Goal: Check status: Check status

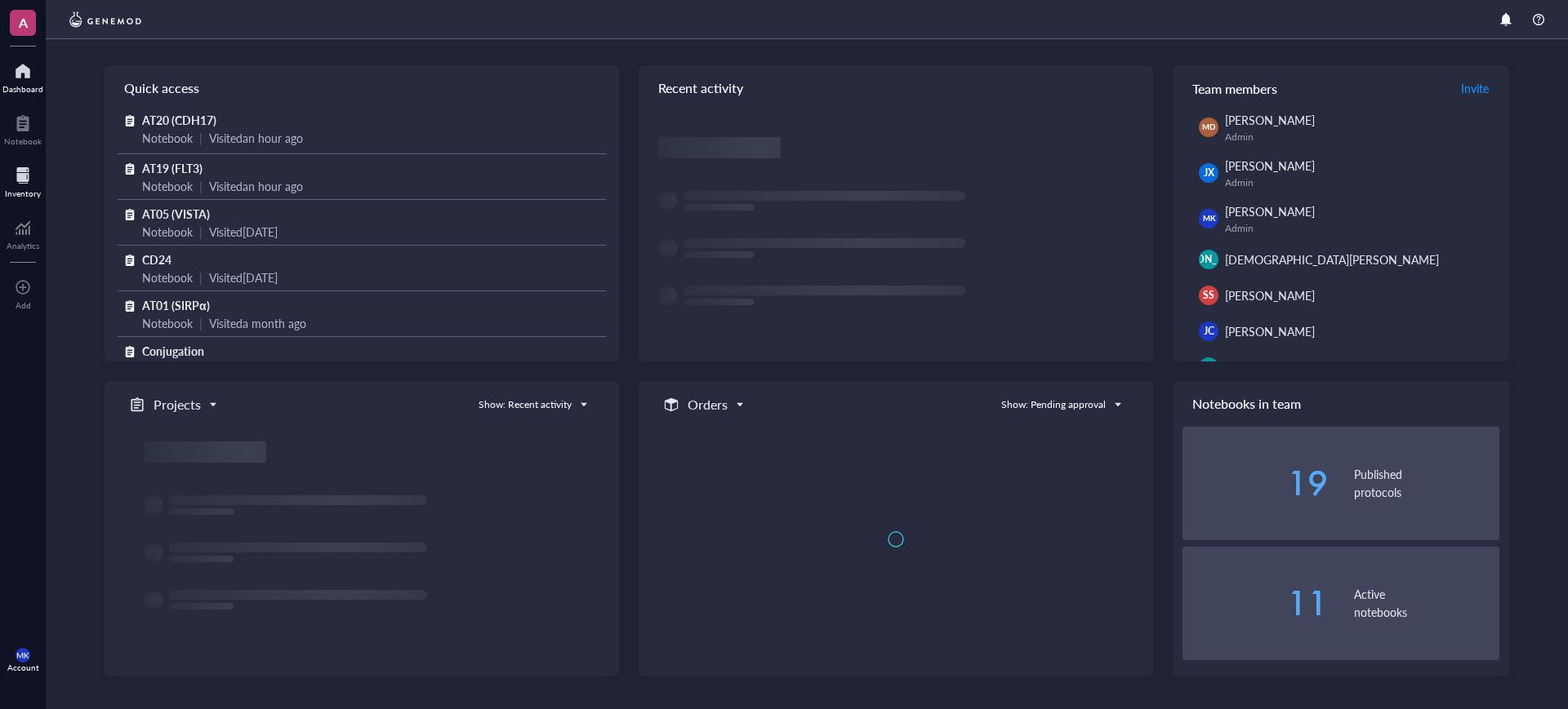
click at [36, 173] on div at bounding box center [23, 175] width 36 height 26
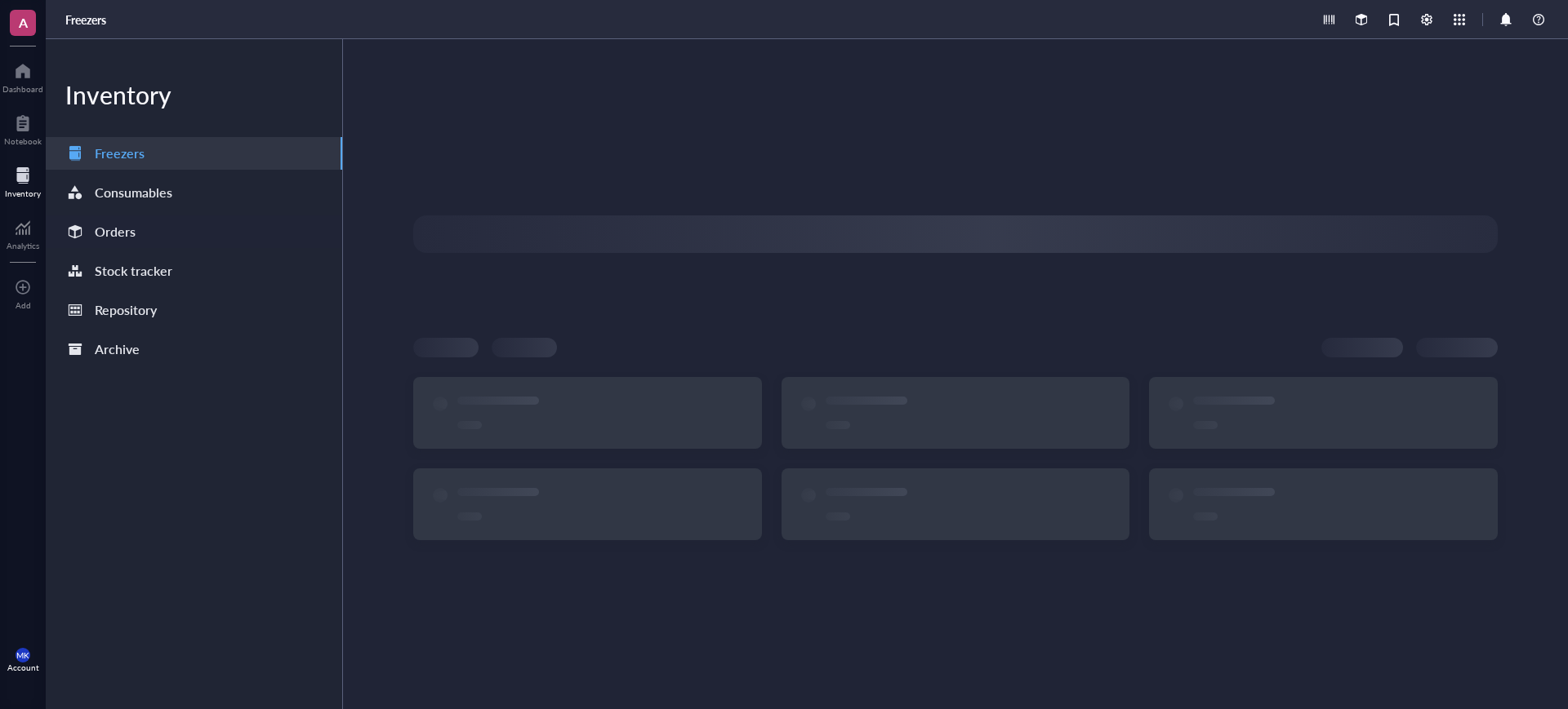
click at [140, 224] on div "Orders" at bounding box center [194, 232] width 297 height 33
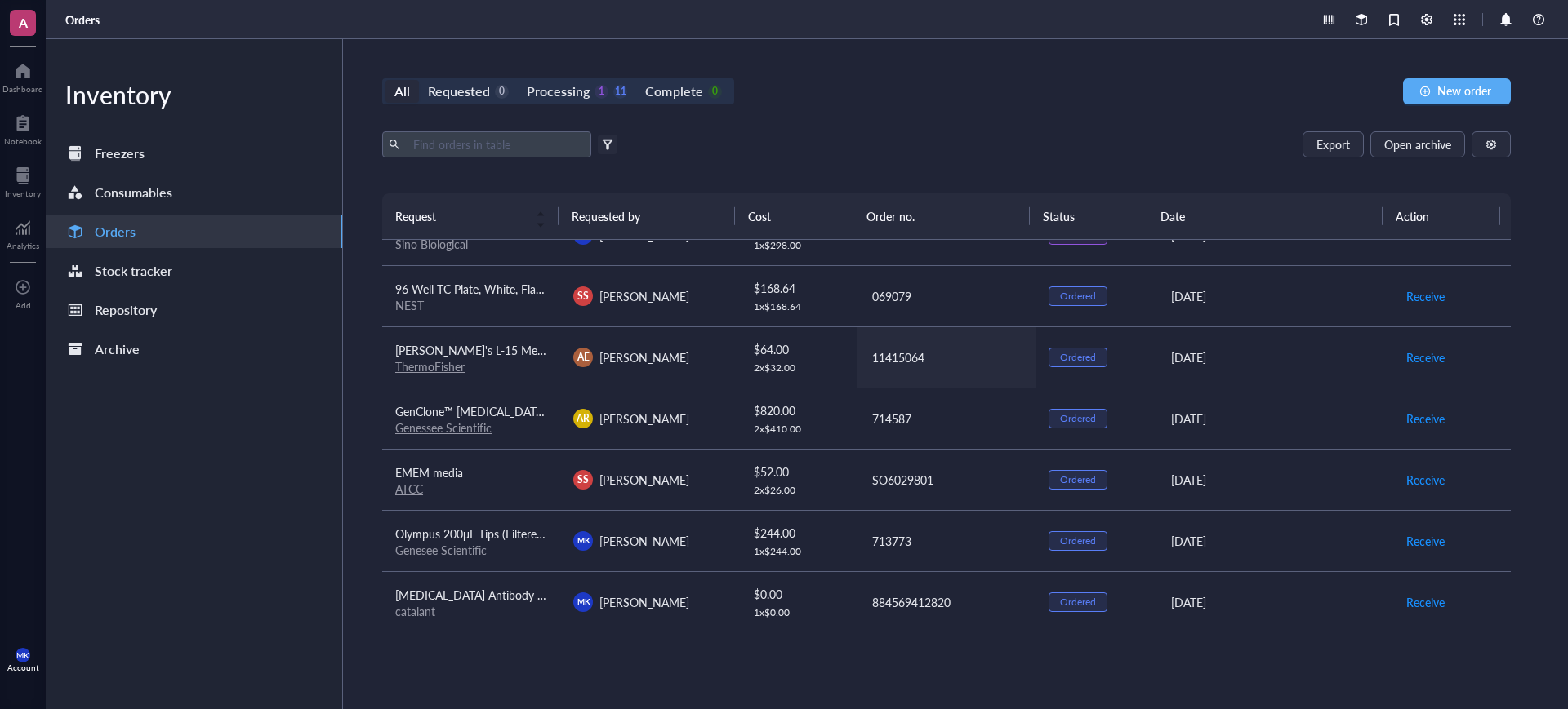
scroll to position [204, 0]
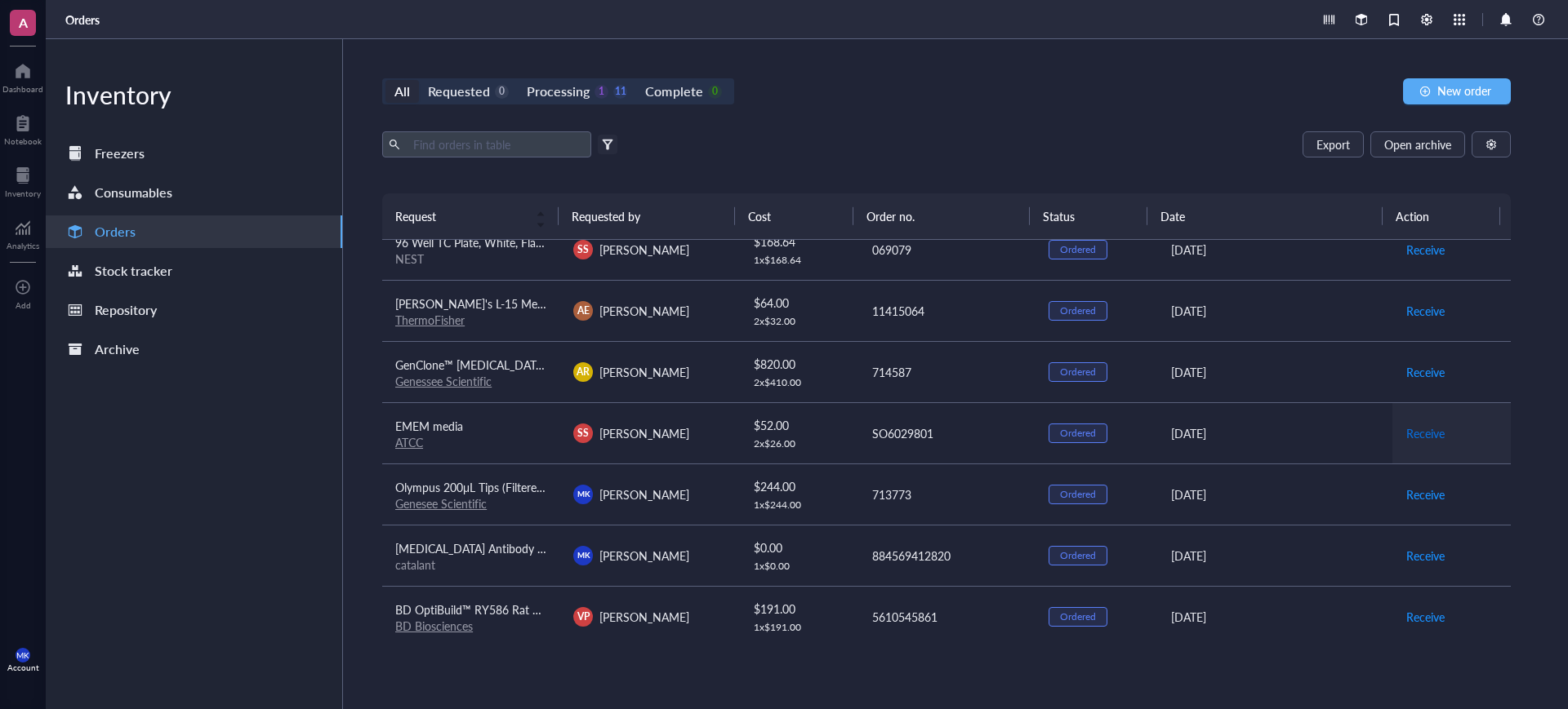
click at [1407, 434] on span "Receive" at bounding box center [1425, 433] width 38 height 18
click at [1421, 305] on span "Receive" at bounding box center [1425, 310] width 38 height 18
click at [1421, 311] on span "Archive order" at bounding box center [1440, 310] width 69 height 18
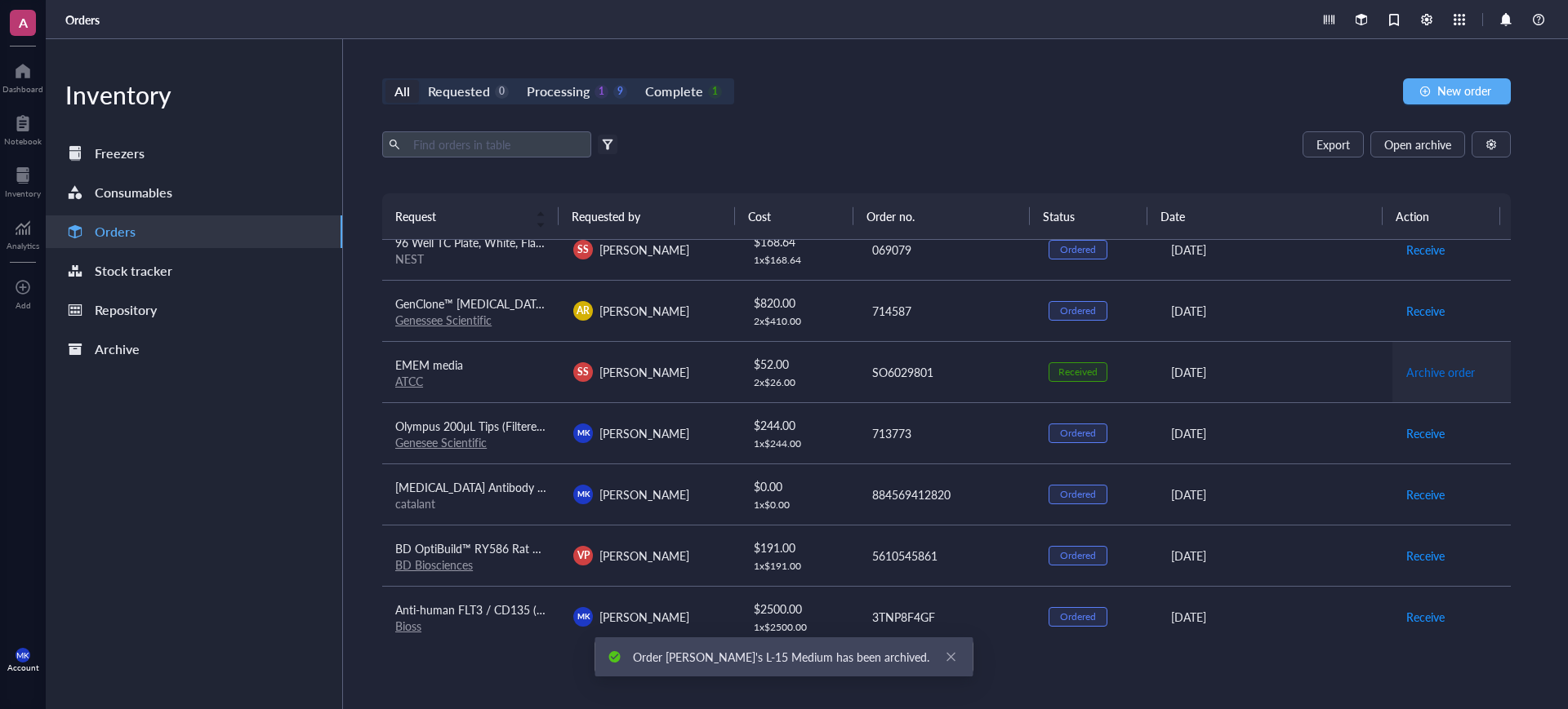
click at [1418, 370] on span "Archive order" at bounding box center [1440, 371] width 69 height 18
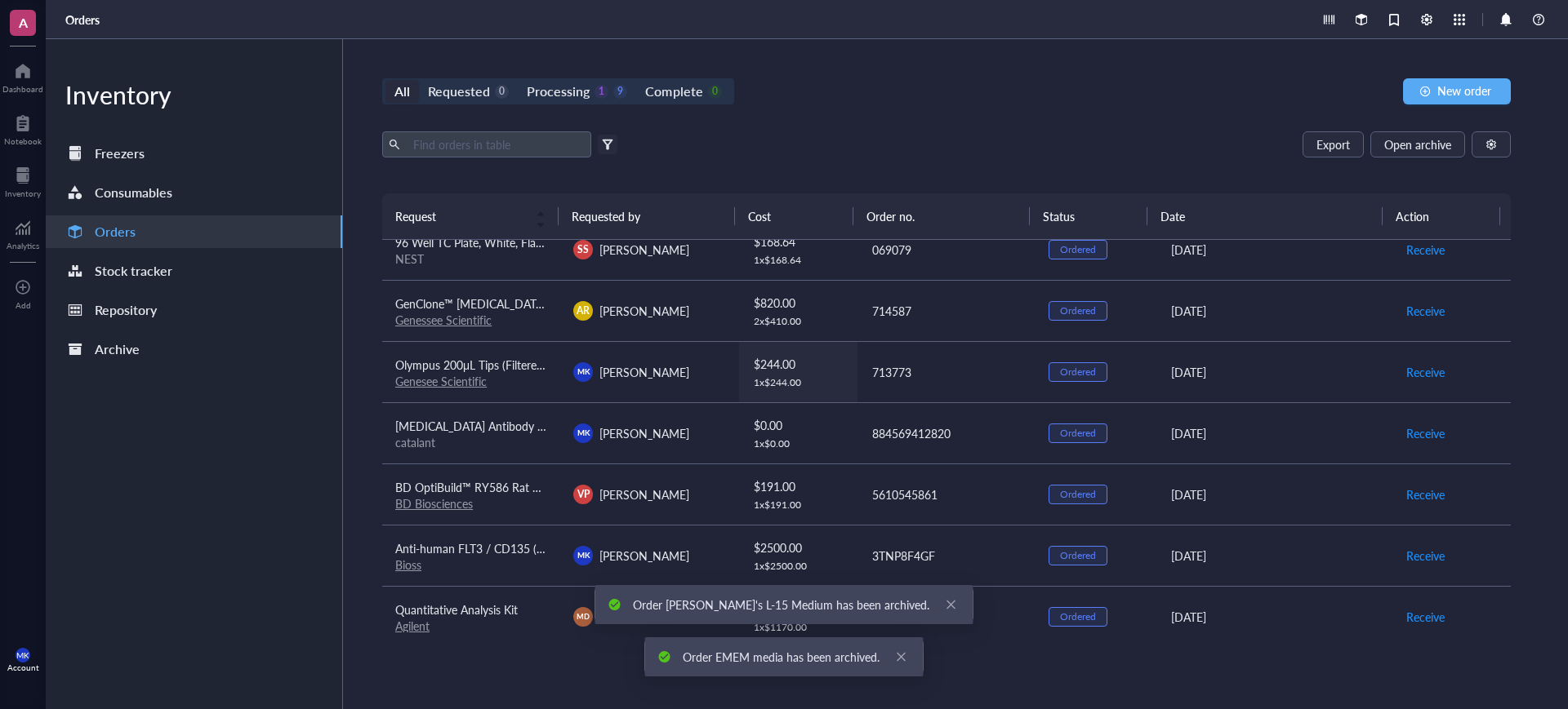
scroll to position [219, 0]
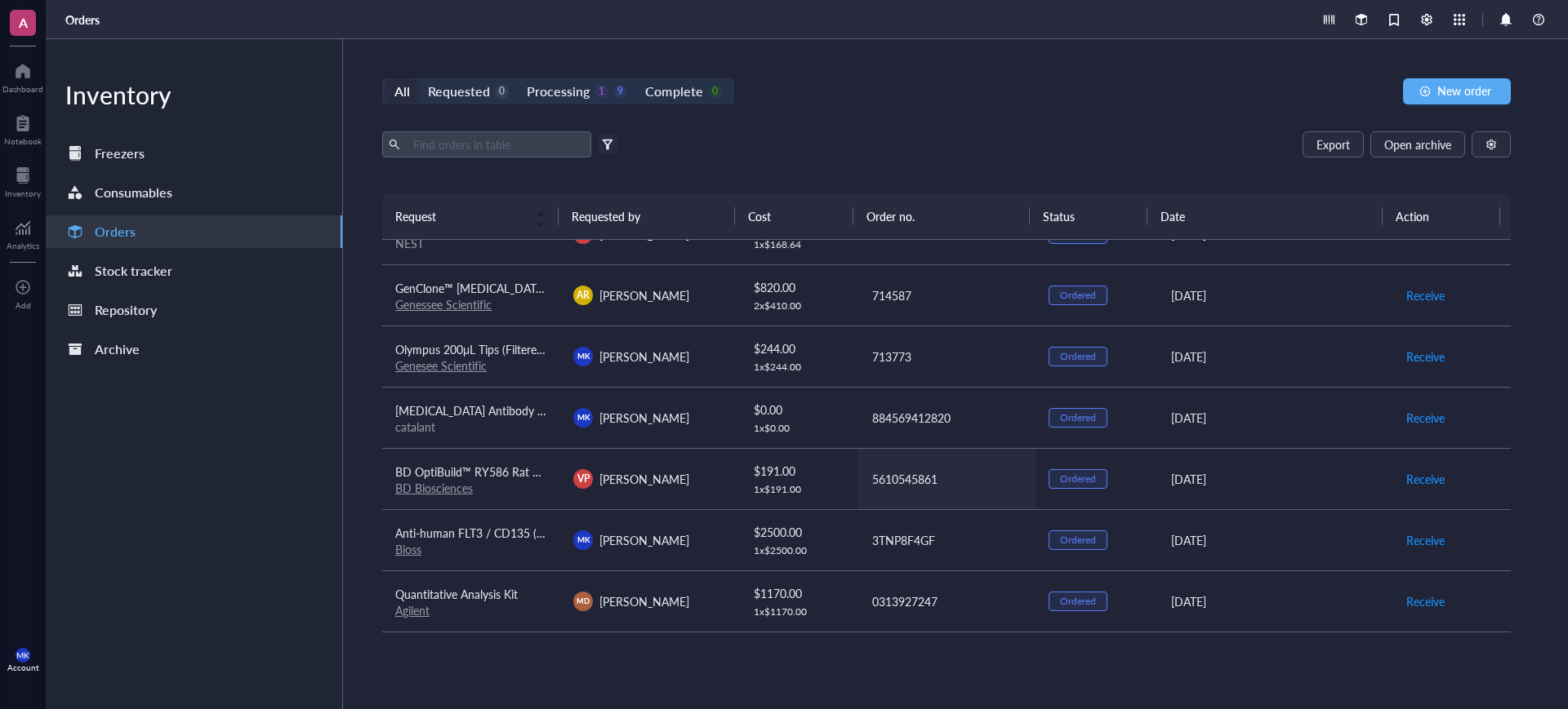
click at [911, 477] on div "5610545861" at bounding box center [948, 478] width 150 height 18
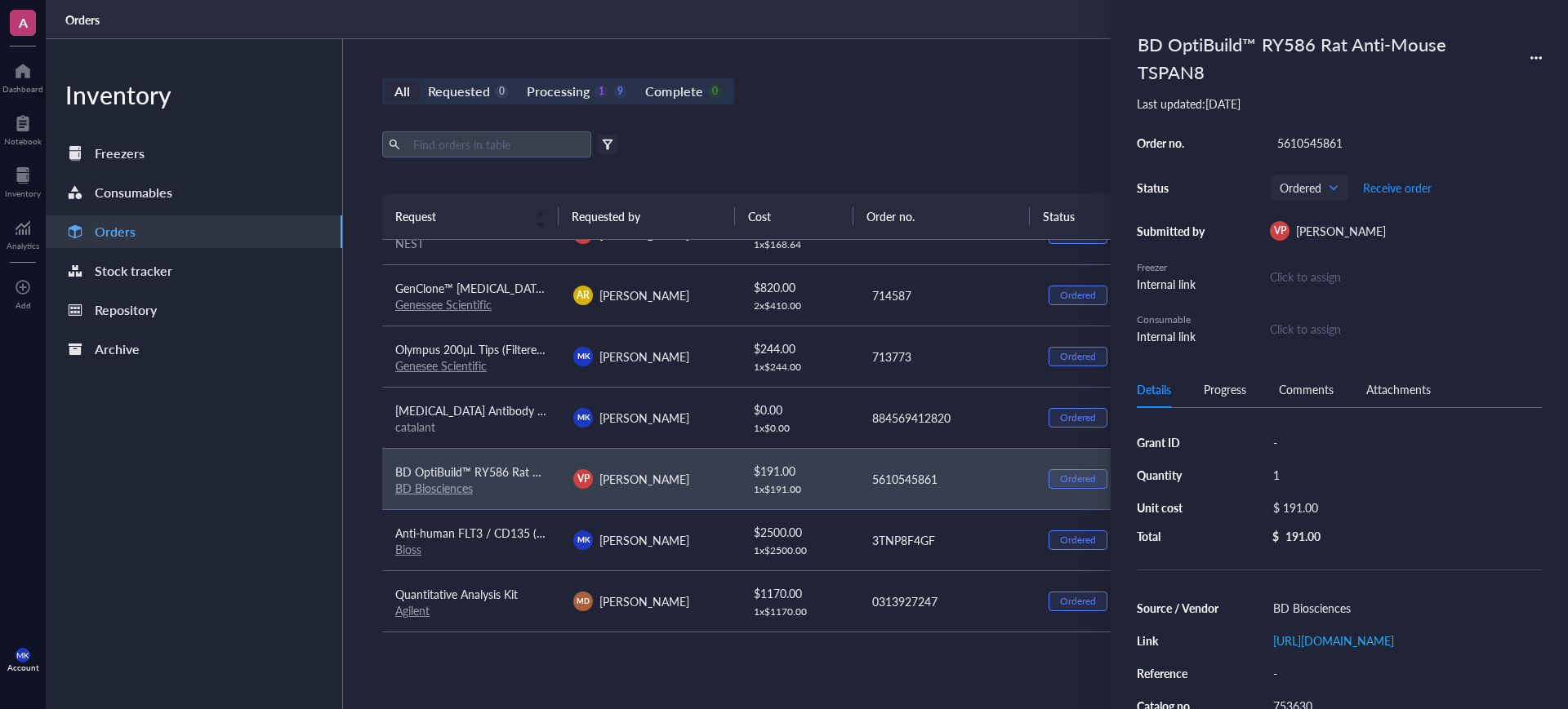
click at [1297, 143] on div "5610545861" at bounding box center [1406, 143] width 272 height 23
click at [961, 98] on div "All Requested 0 Processing 1 9 Complete 0 New order" at bounding box center [946, 92] width 1129 height 26
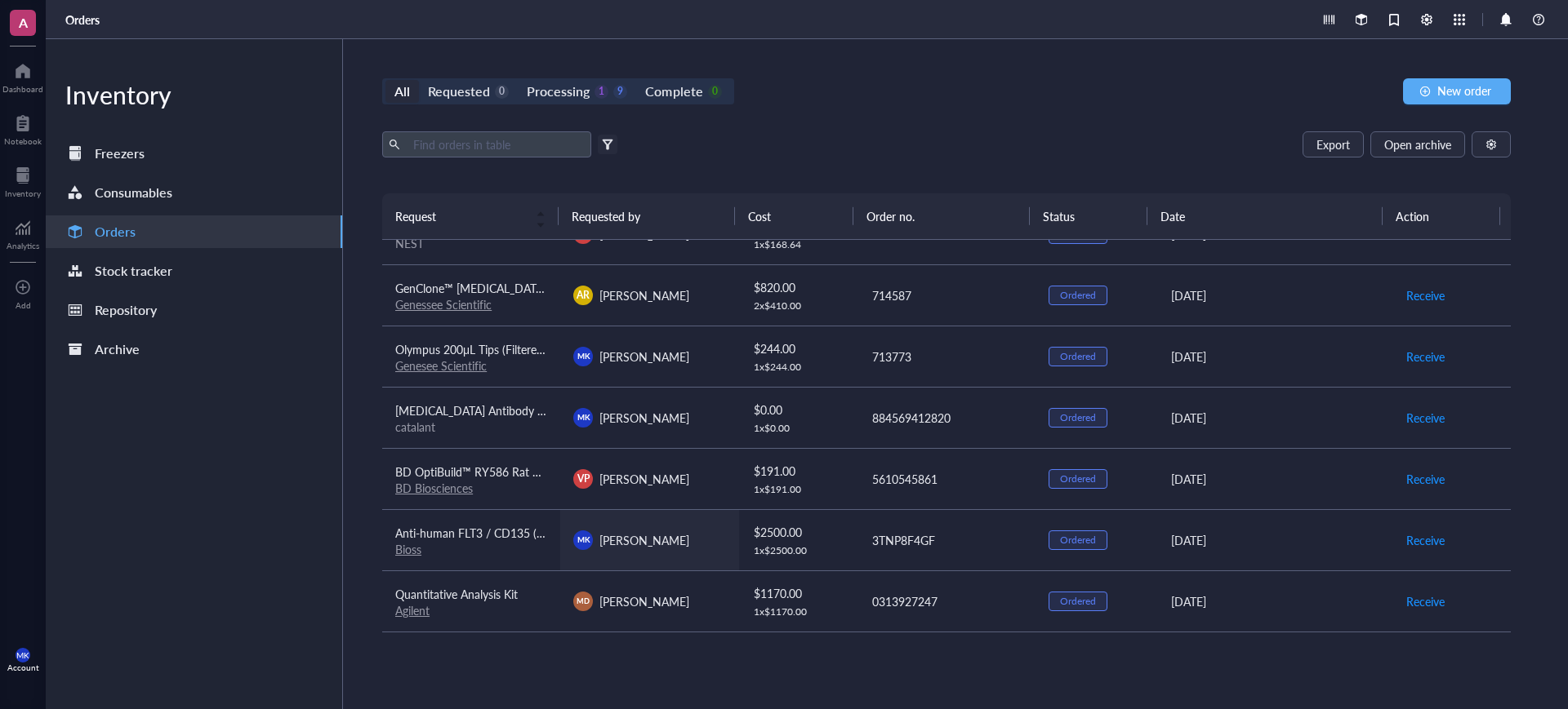
click at [700, 547] on div "[PERSON_NAME] [PERSON_NAME]" at bounding box center [649, 540] width 152 height 20
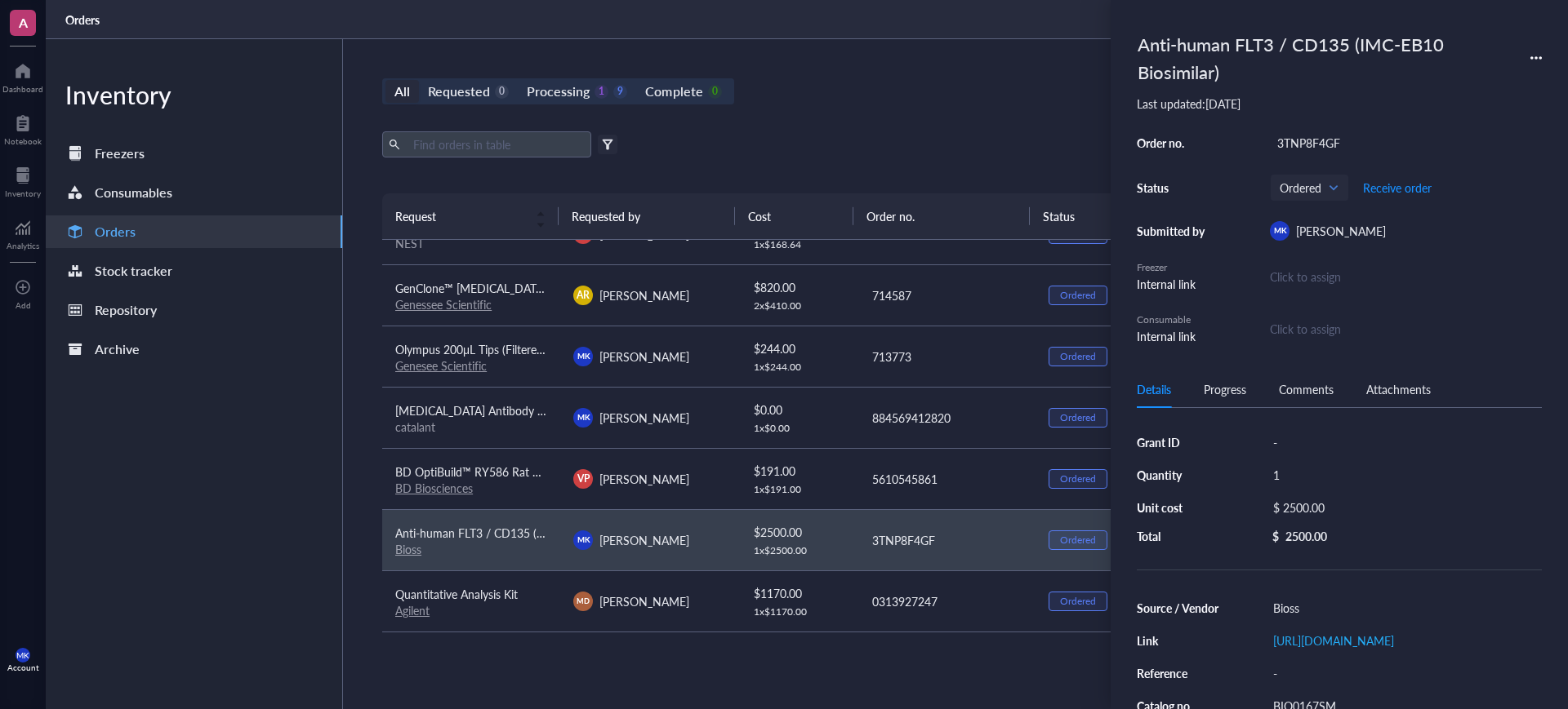
click at [840, 110] on div "All Requested 0 Processing 1 9 Complete 0 New order Export Open archive Filter …" at bounding box center [947, 374] width 1207 height 671
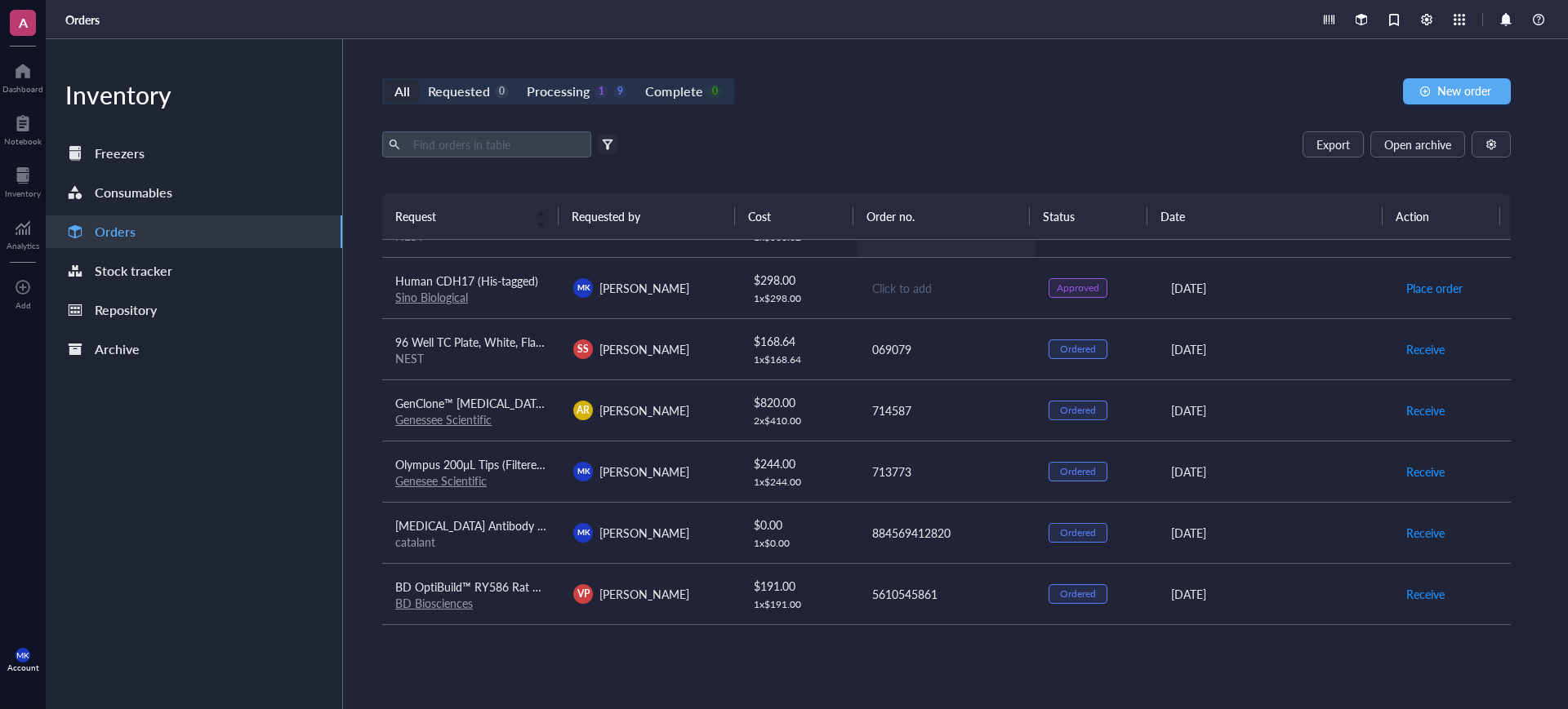
scroll to position [0, 0]
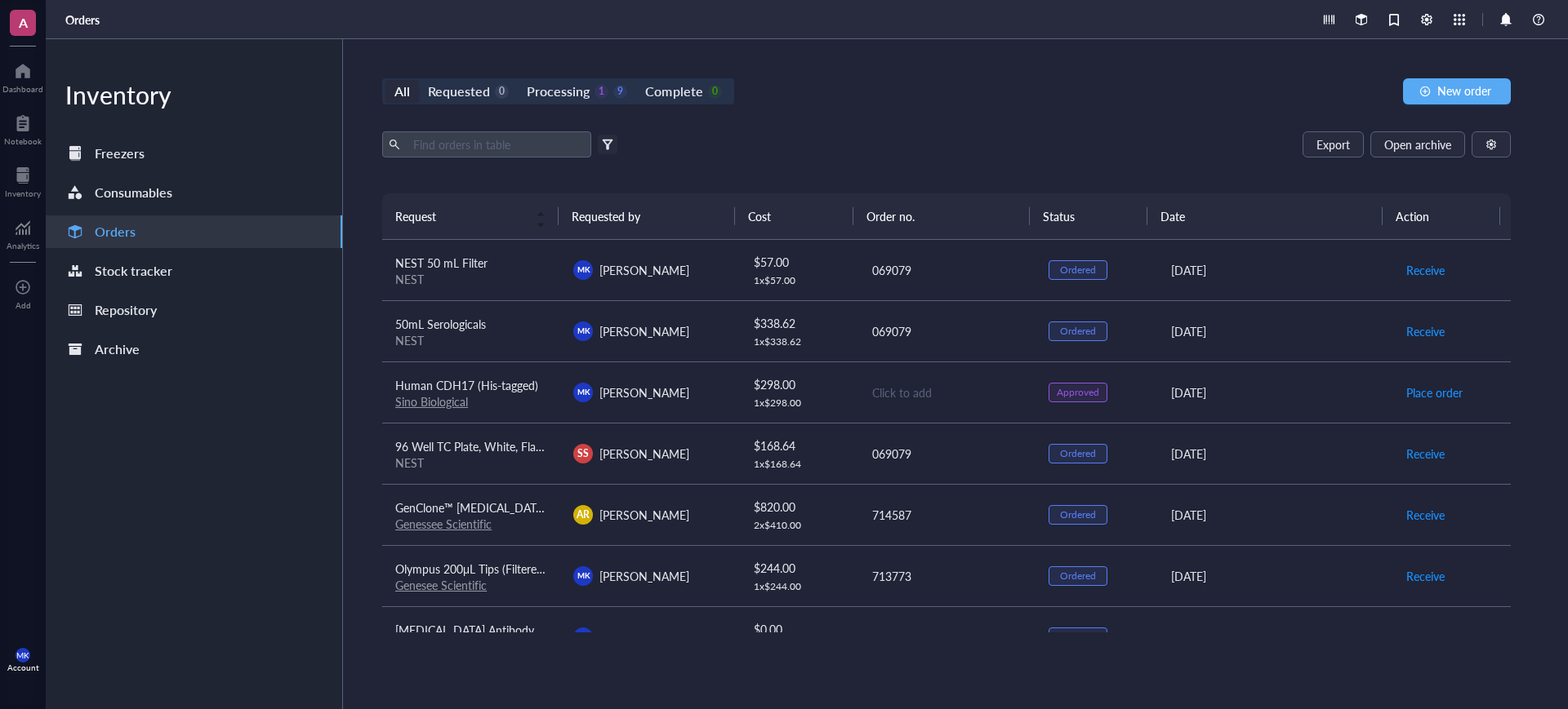
click at [931, 91] on div "All Requested 0 Processing 1 9 Complete 0 New order" at bounding box center [946, 92] width 1129 height 26
